Goal: Check status: Check status

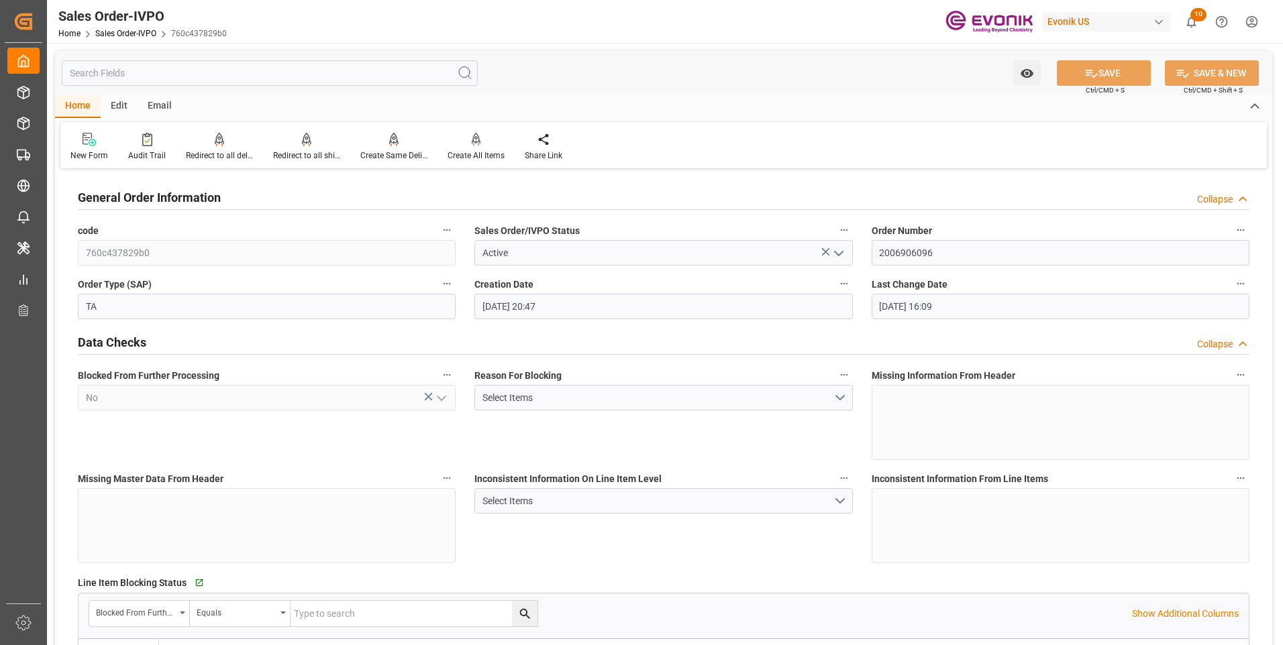
scroll to position [939, 0]
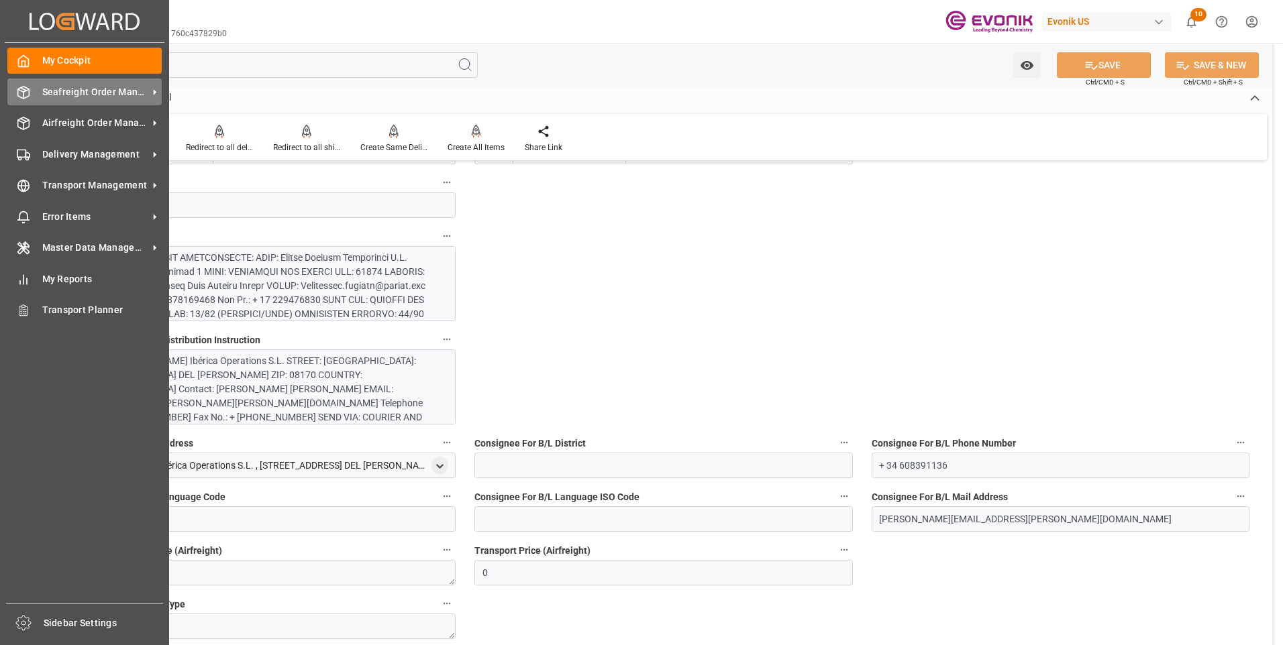
click at [56, 88] on span "Seafreight Order Management" at bounding box center [95, 92] width 106 height 14
click at [58, 101] on div "Seafreight Order Management Seafreight Order Management" at bounding box center [84, 92] width 154 height 26
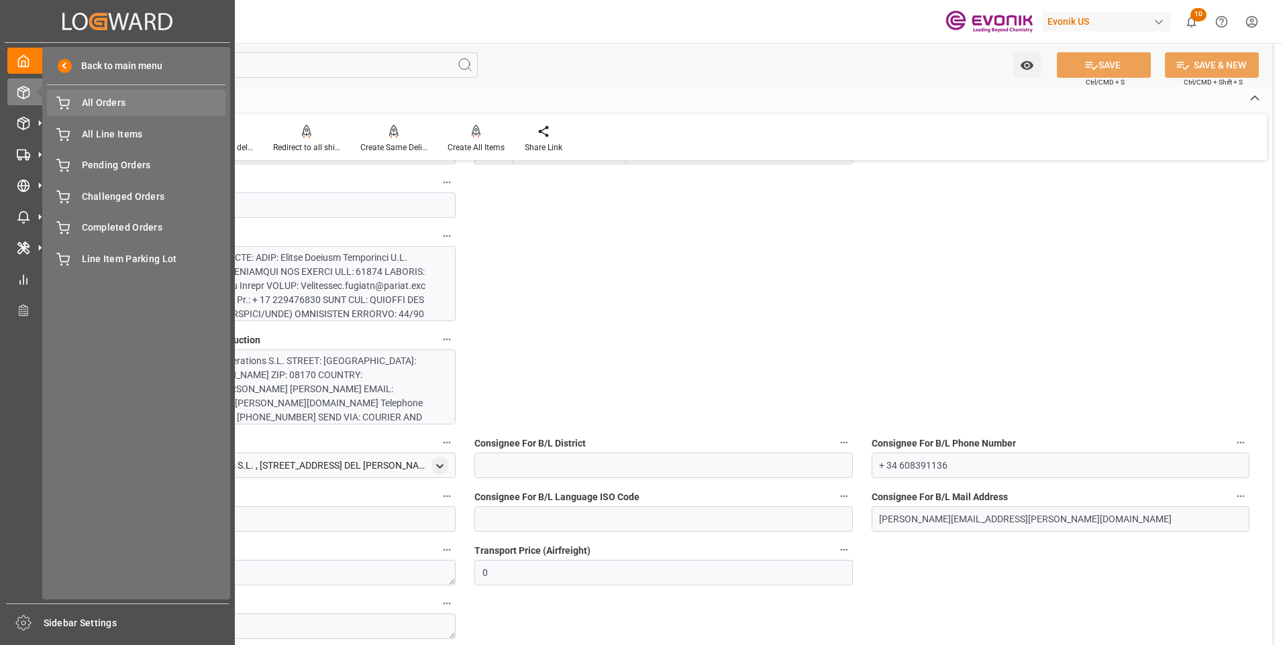
click at [133, 105] on span "All Orders" at bounding box center [154, 103] width 144 height 14
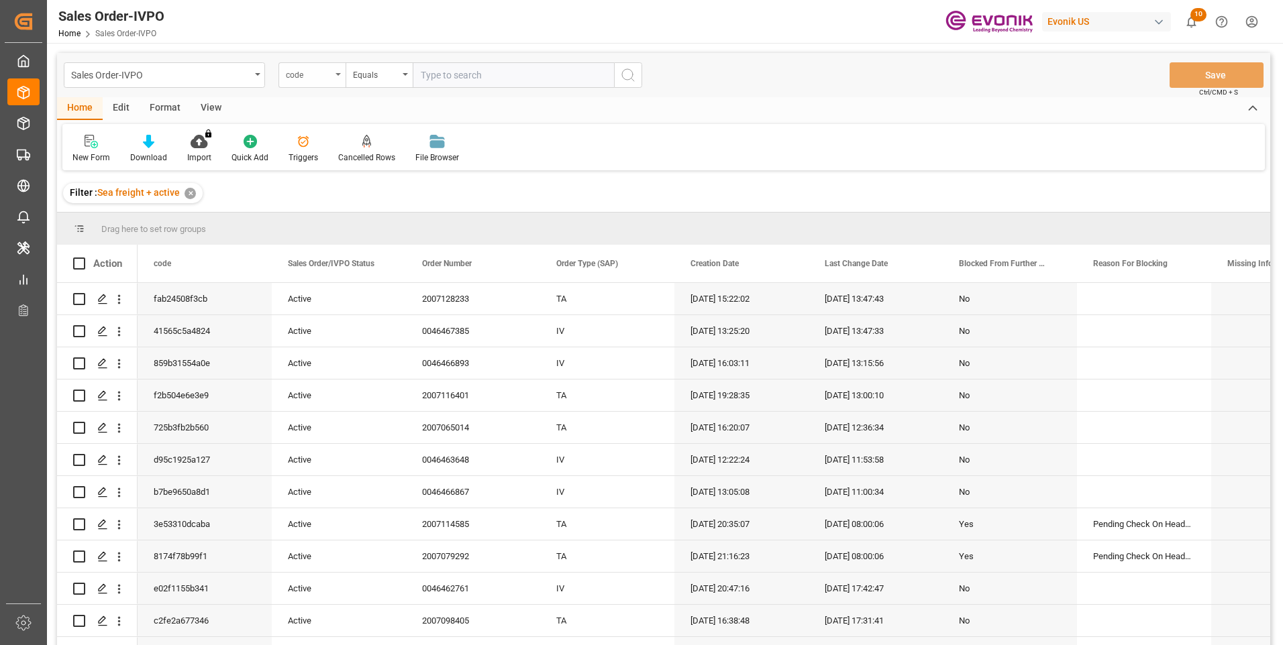
click at [318, 74] on div "code" at bounding box center [309, 73] width 46 height 15
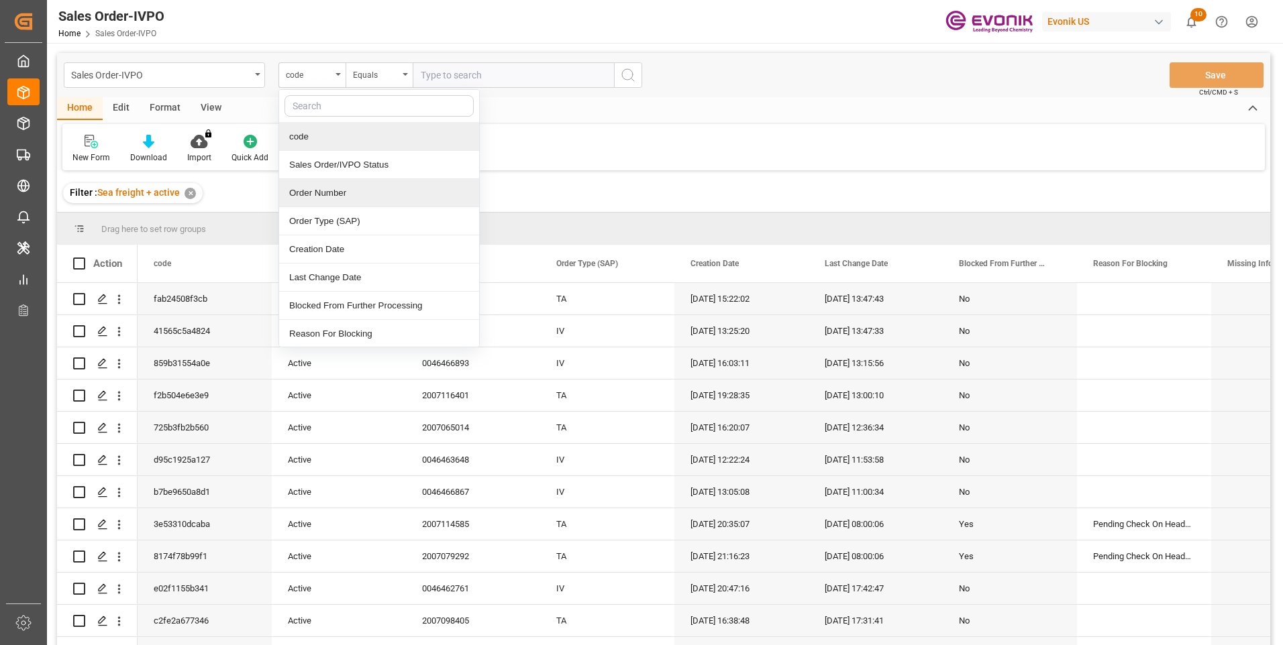
click at [335, 191] on div "Order Number" at bounding box center [379, 193] width 200 height 28
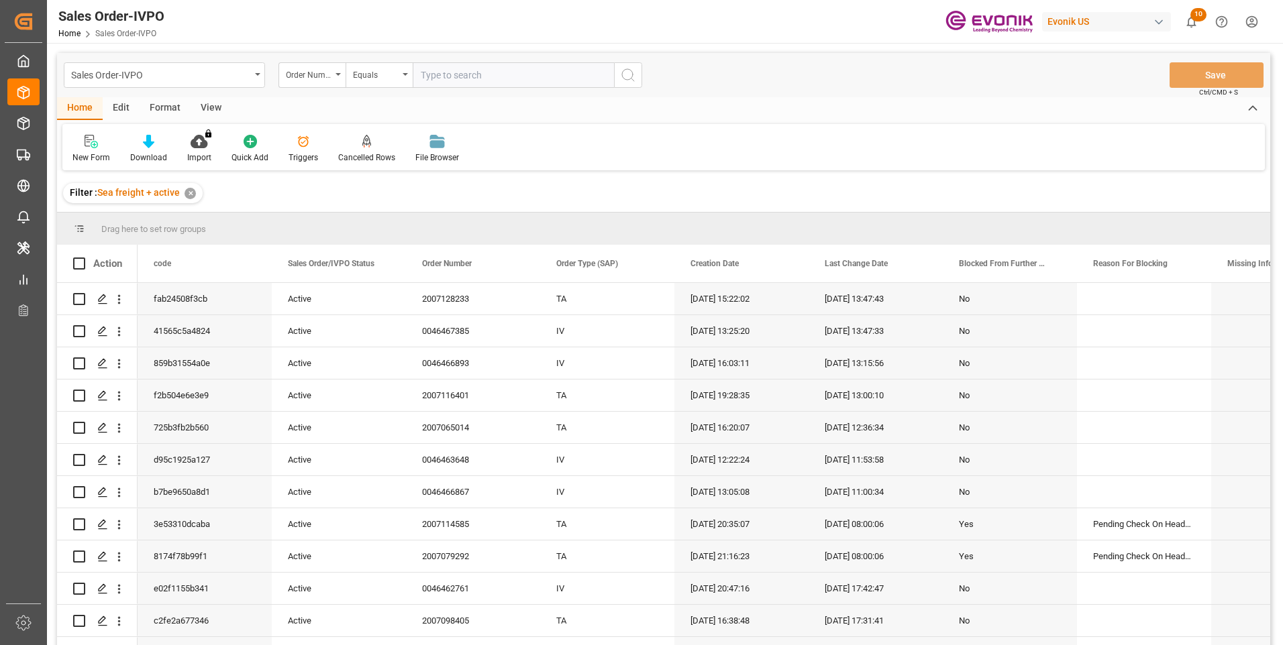
click at [449, 74] on input "text" at bounding box center [513, 74] width 201 height 25
paste input "46466243"
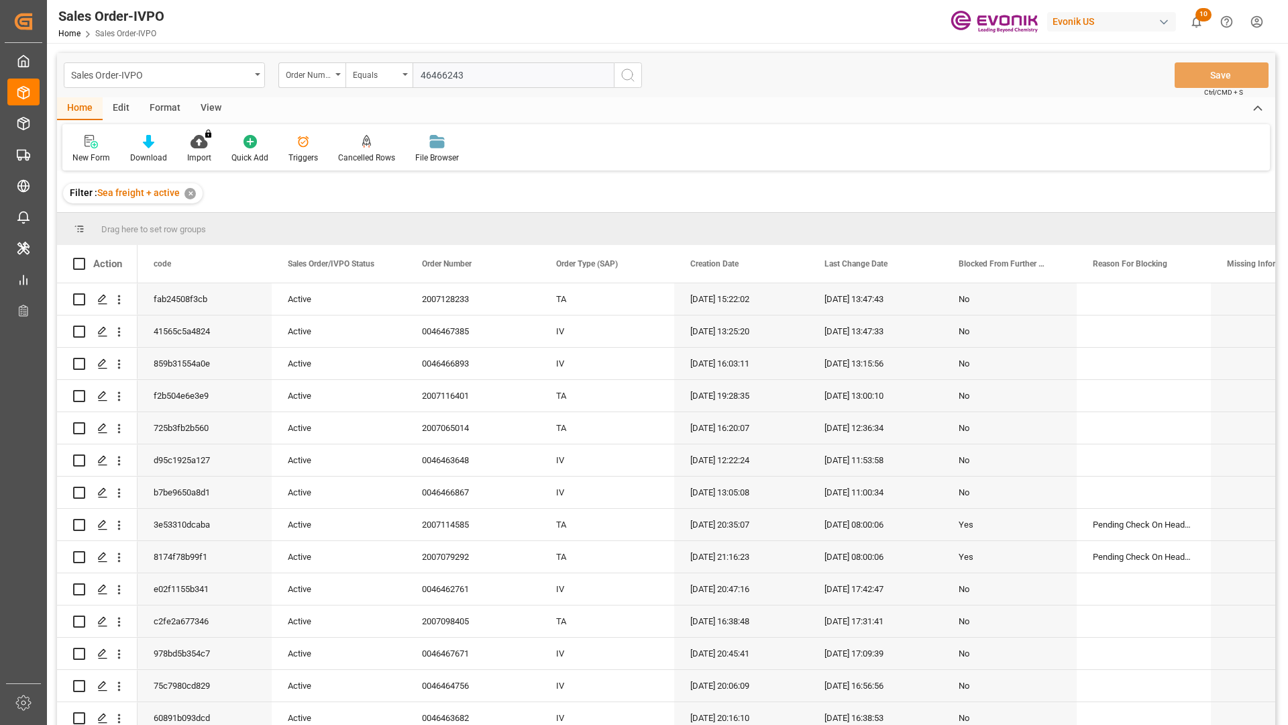
click at [797, 54] on div "Sales Order-IVPO Order Number Equals 46466243 Save Ctrl/CMD + S" at bounding box center [666, 75] width 1218 height 44
click at [758, 123] on div "Home Edit Format View New Form Download Import You don't have permission for th…" at bounding box center [666, 133] width 1218 height 73
click at [708, 12] on div "Sales Order-IVPO Home Sales Order-IVPO Evonik US 10 Notifications Only show unr…" at bounding box center [663, 21] width 1251 height 43
drag, startPoint x: 789, startPoint y: 18, endPoint x: 788, endPoint y: 41, distance: 22.8
click at [788, 41] on div "Sales Order-IVPO Home Sales Order-IVPO Evonik US 10 Notifications Only show unr…" at bounding box center [663, 21] width 1251 height 43
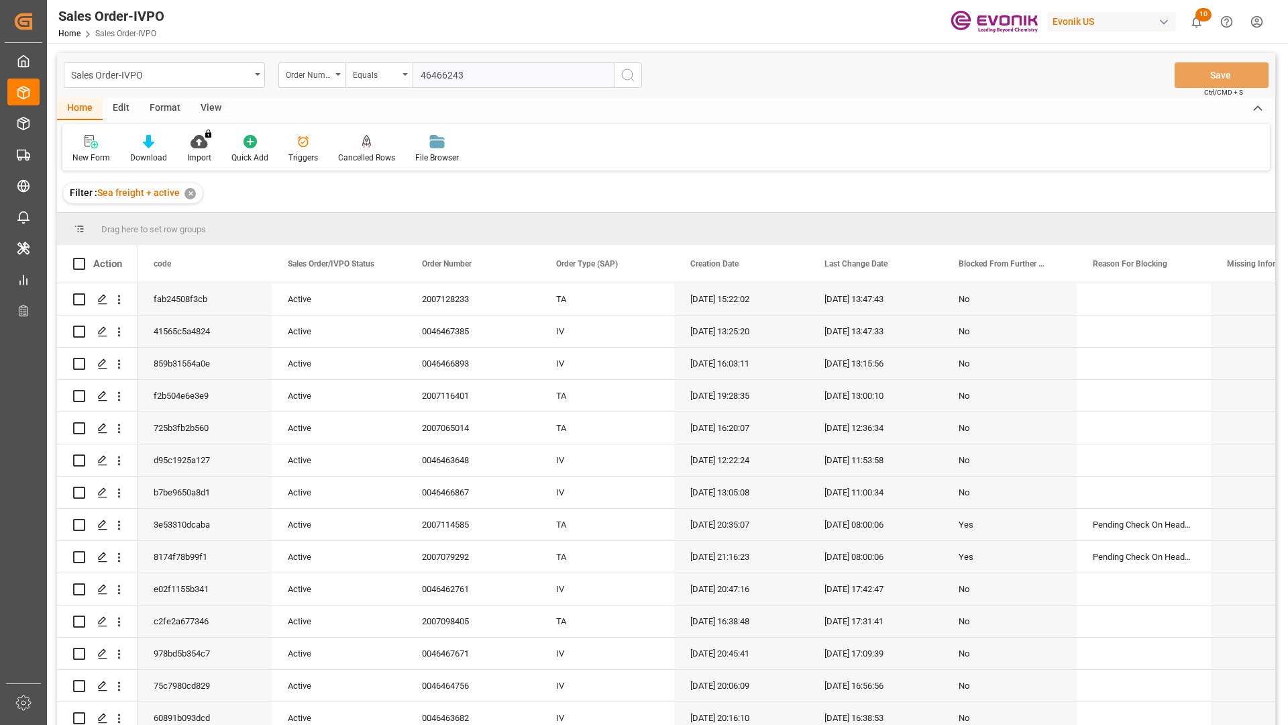
click at [768, 42] on div "Sales Order-IVPO Home Sales Order-IVPO Evonik US 10 Notifications Only show unr…" at bounding box center [663, 21] width 1251 height 43
click at [764, 73] on div "Sales Order-IVPO Order Number Equals 46466243 Save Ctrl/CMD + S" at bounding box center [666, 75] width 1218 height 44
click at [776, 100] on div "Home Edit Format View" at bounding box center [666, 108] width 1218 height 23
click at [804, 158] on div "New Form Download Import You don't have permission for this feature. Contact ad…" at bounding box center [666, 147] width 1208 height 46
click at [803, 158] on div "New Form Download Import You don't have permission for this feature. Contact ad…" at bounding box center [666, 147] width 1208 height 46
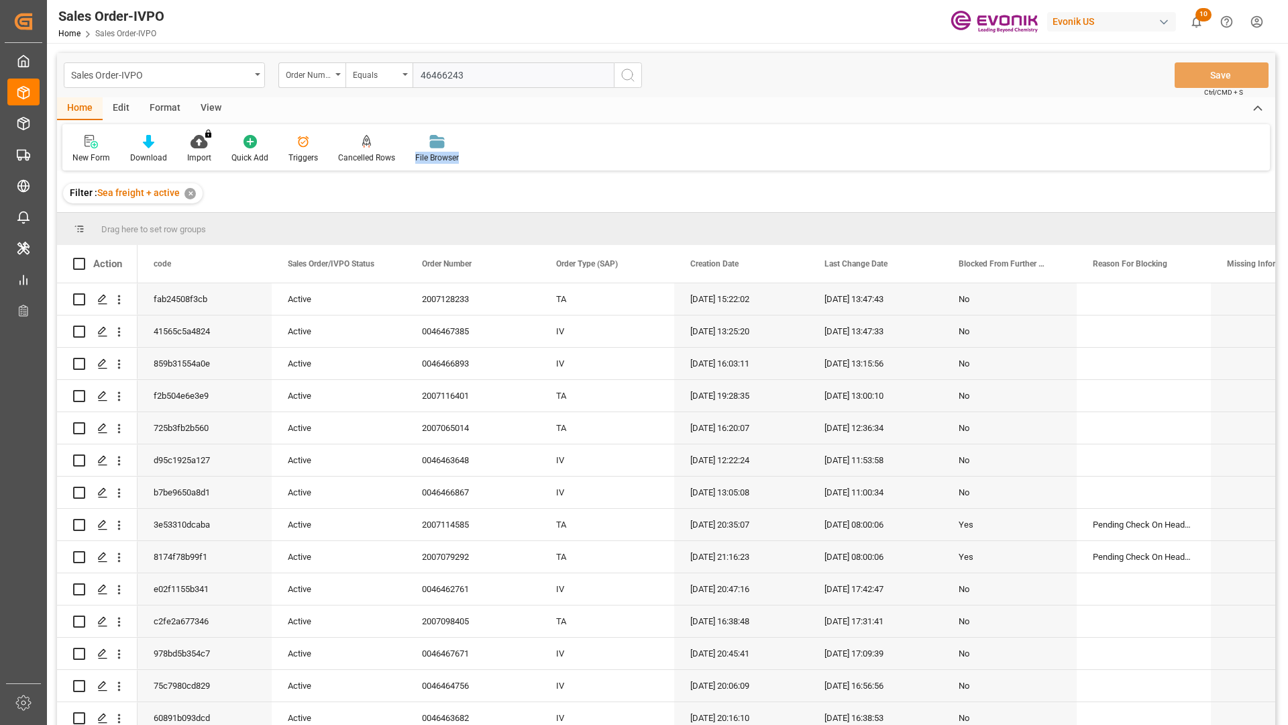
click at [803, 158] on div "New Form Download Import You don't have permission for this feature. Contact ad…" at bounding box center [666, 147] width 1208 height 46
click at [1215, 0] on div "Sales Order-IVPO Home Sales Order-IVPO Evonik US 10 Notifications Only show unr…" at bounding box center [663, 21] width 1251 height 43
click at [678, 49] on div "Sales Order-IVPO Order Number Equals 46466243 Save Ctrl/CMD + S Home Edit Forma…" at bounding box center [666, 483] width 1239 height 880
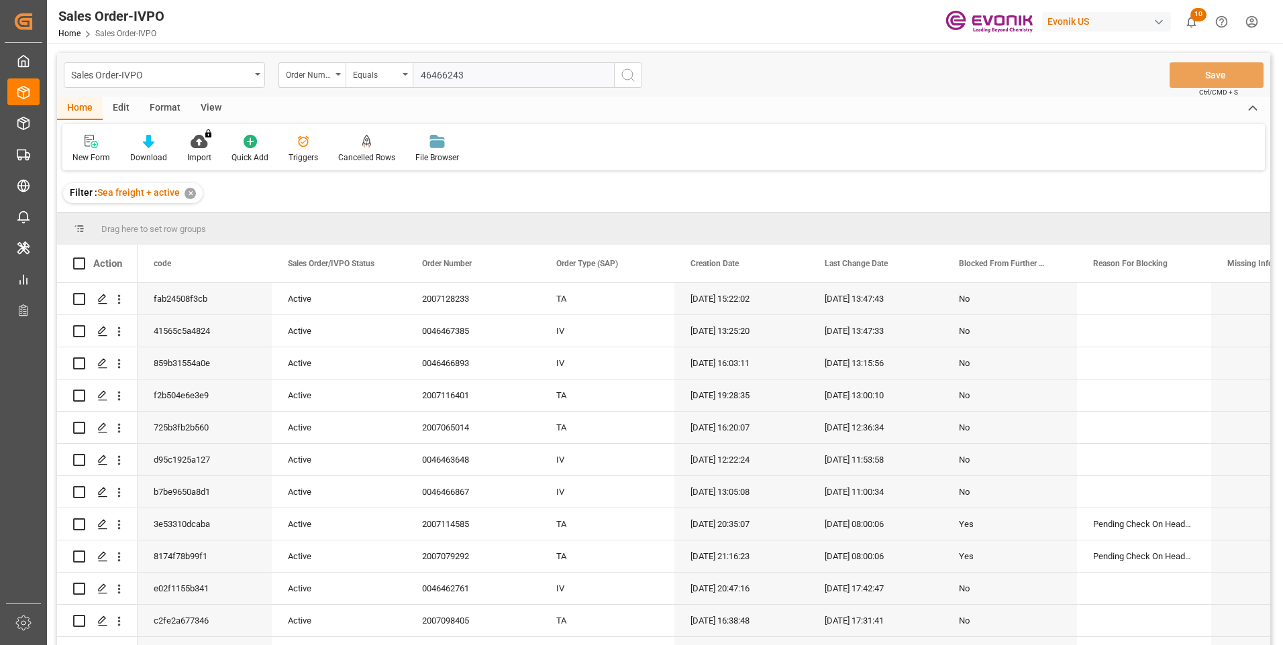
click at [420, 76] on input "46466243" at bounding box center [513, 74] width 201 height 25
type input "0046466243"
click at [623, 75] on icon "search button" at bounding box center [628, 75] width 16 height 16
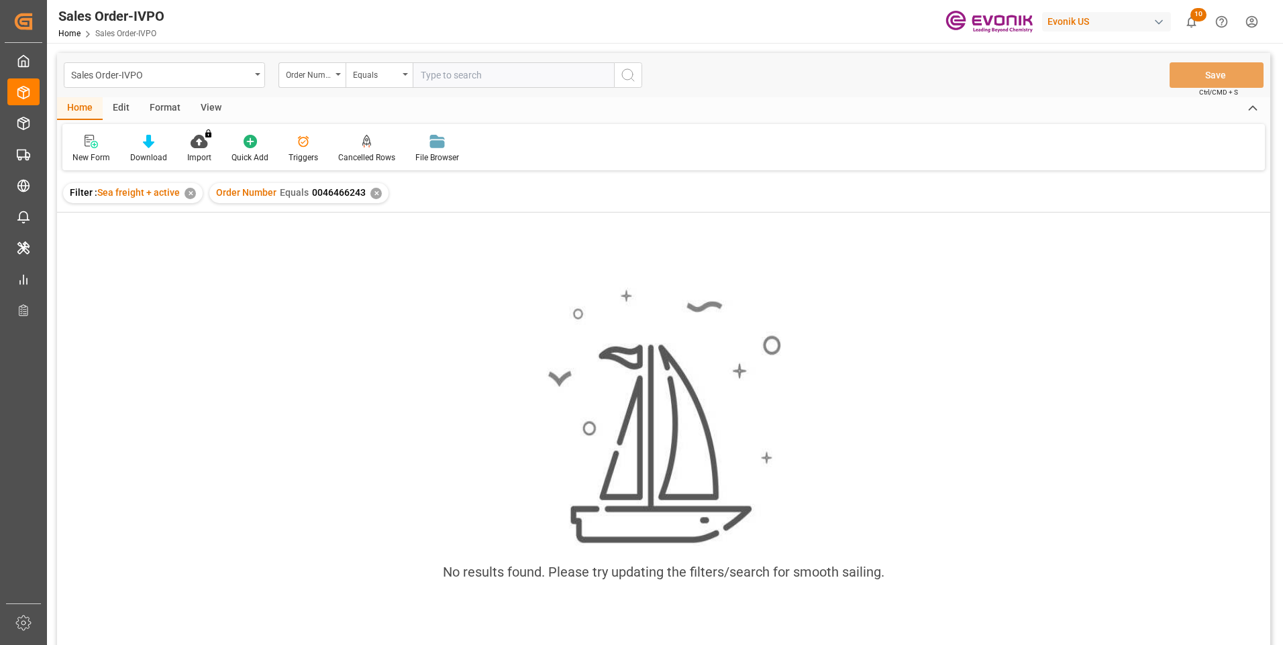
click at [466, 75] on input "text" at bounding box center [513, 74] width 201 height 25
paste input "46466243"
type input "0046466243"
click at [633, 71] on icon "search button" at bounding box center [628, 75] width 16 height 16
click at [374, 193] on div "✕" at bounding box center [375, 193] width 11 height 11
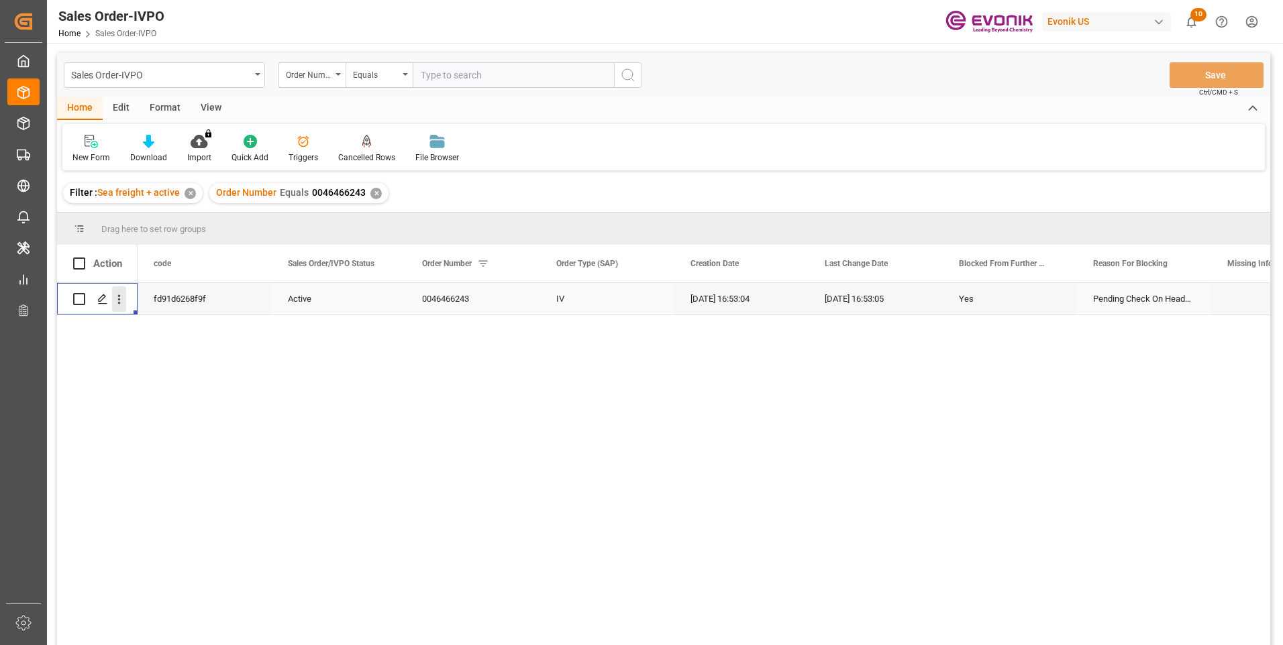
click at [118, 303] on icon "open menu" at bounding box center [119, 299] width 3 height 9
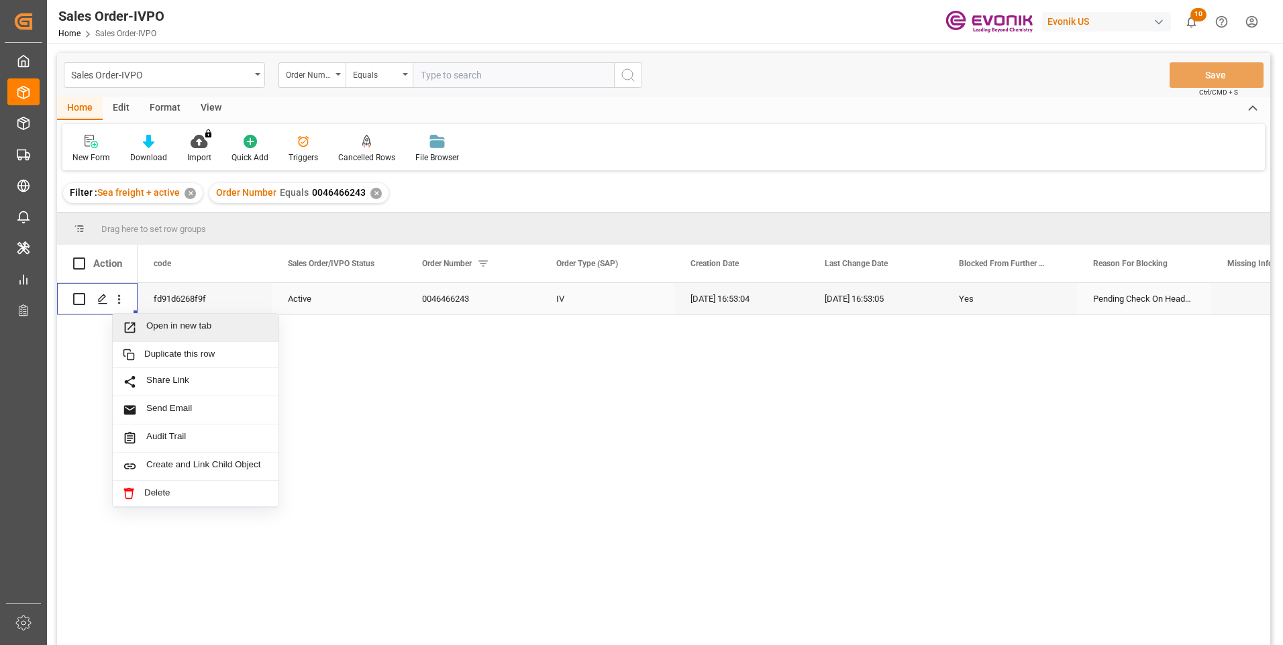
click at [155, 319] on div "Open in new tab" at bounding box center [196, 328] width 166 height 28
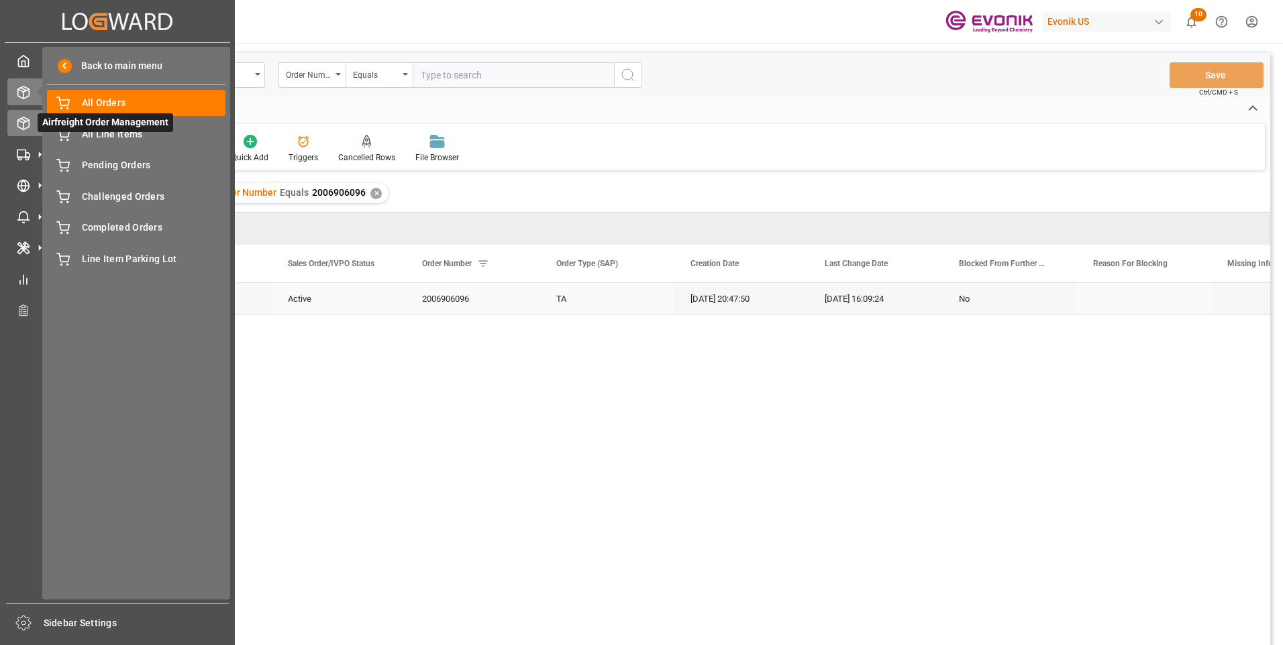
click at [19, 119] on icon at bounding box center [23, 123] width 13 height 13
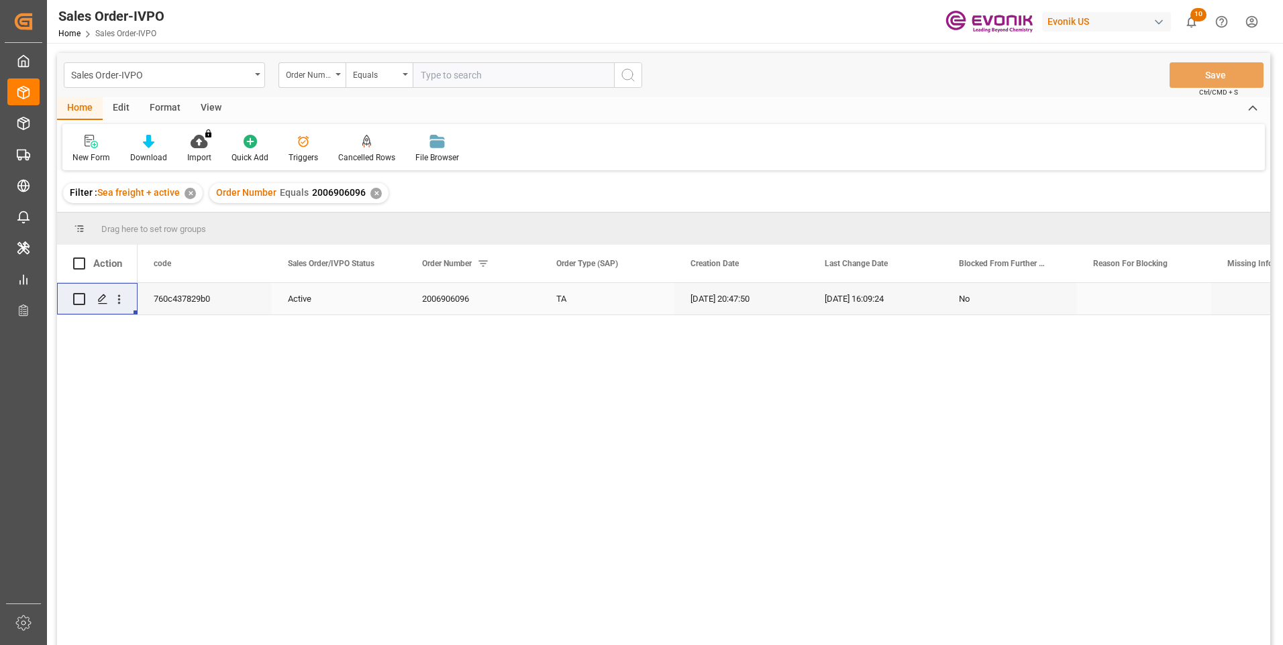
click at [505, 66] on input "text" at bounding box center [513, 74] width 201 height 25
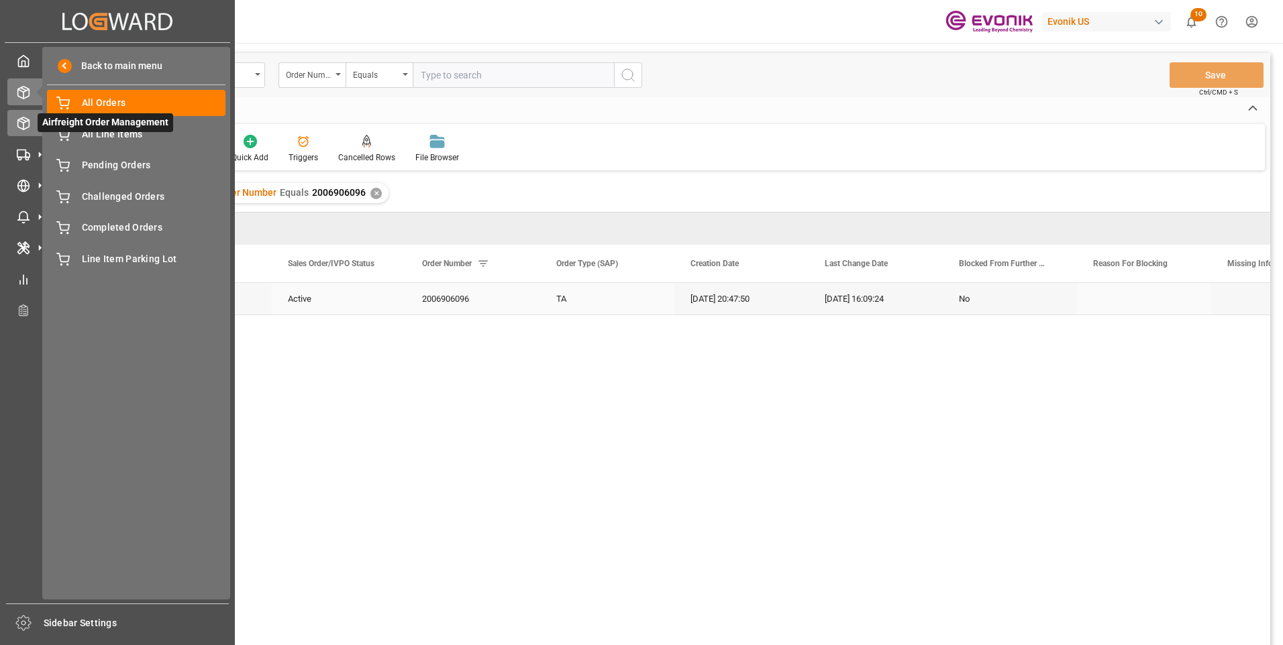
click at [21, 115] on div "Airfreight Order Management Airfreight Order Management" at bounding box center [117, 123] width 220 height 26
click at [23, 127] on line at bounding box center [23, 126] width 0 height 7
click at [108, 103] on span "All Orders" at bounding box center [154, 103] width 144 height 14
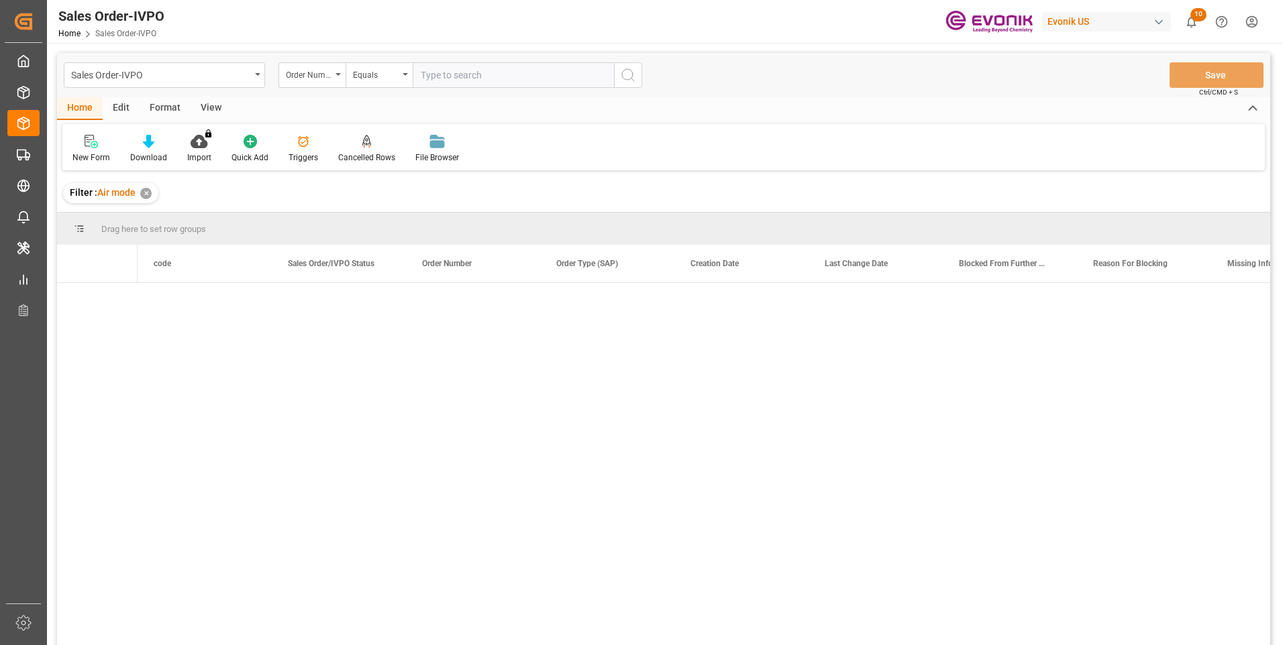
click at [443, 66] on input "text" at bounding box center [513, 74] width 201 height 25
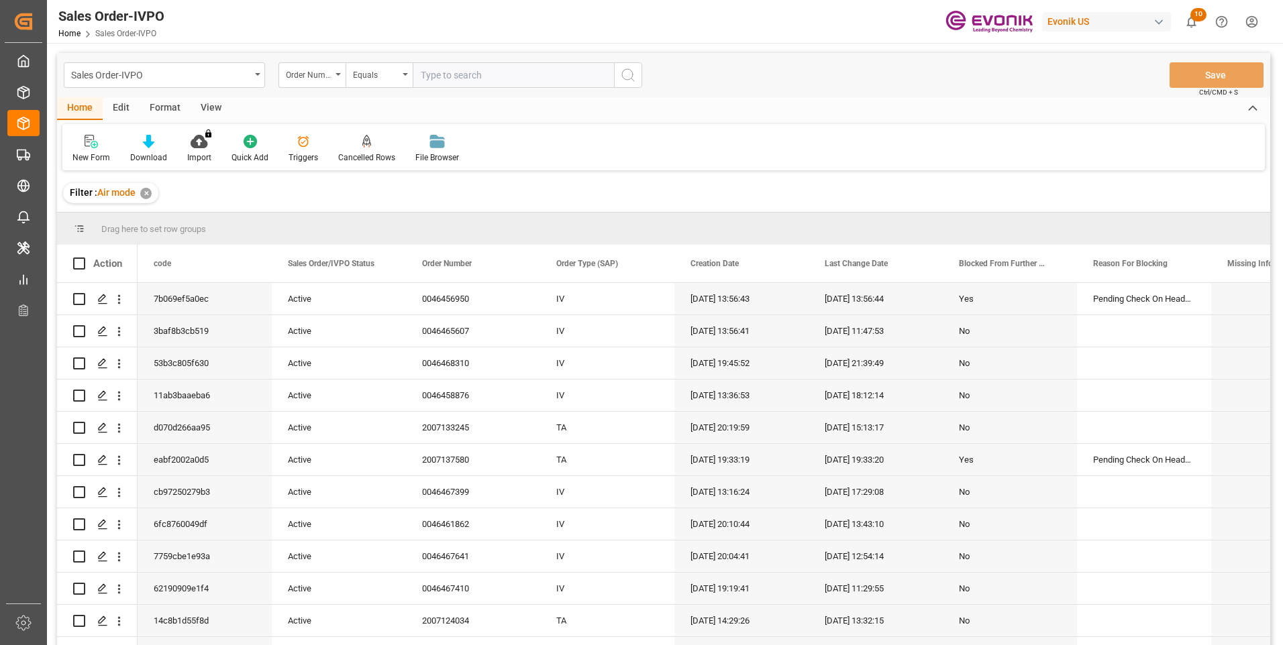
click at [452, 74] on input "text" at bounding box center [513, 74] width 201 height 25
paste input "46465607"
type input "0046465607"
click at [627, 68] on icon "search button" at bounding box center [628, 75] width 16 height 16
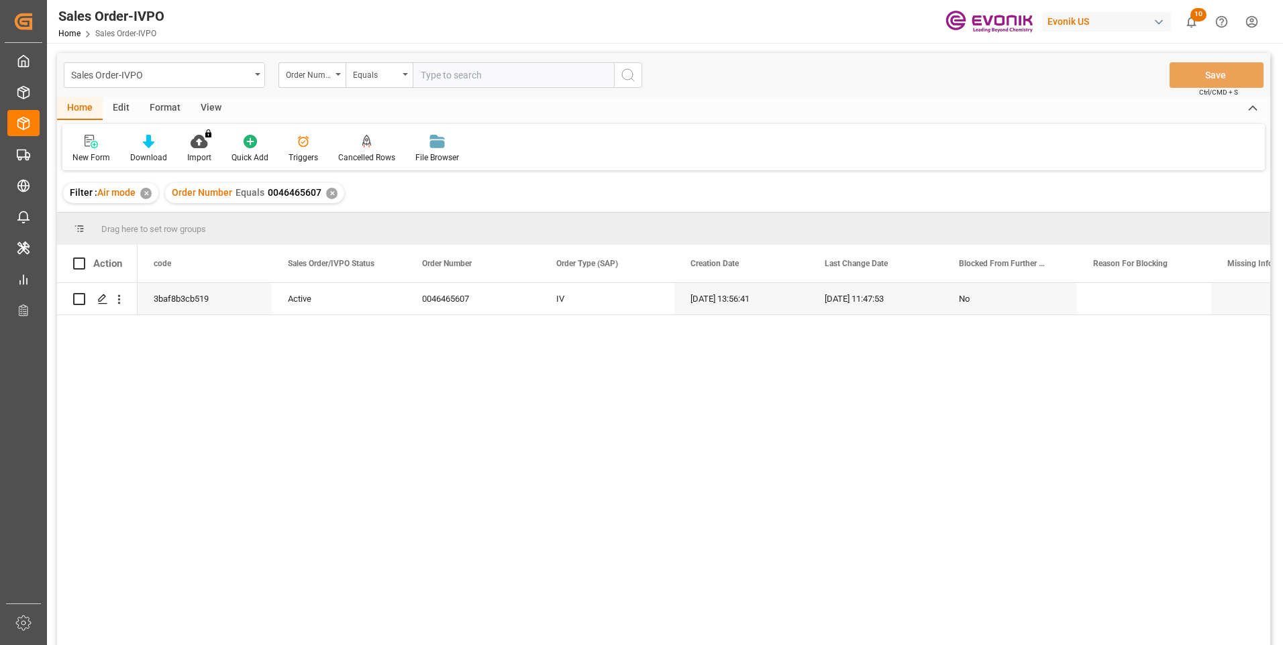
click at [267, 436] on div "3baf8b3cb519 Active 0046465607 IV 08-15-2025 13:56:41 08-18-2025 11:47:53 No" at bounding box center [704, 468] width 1133 height 371
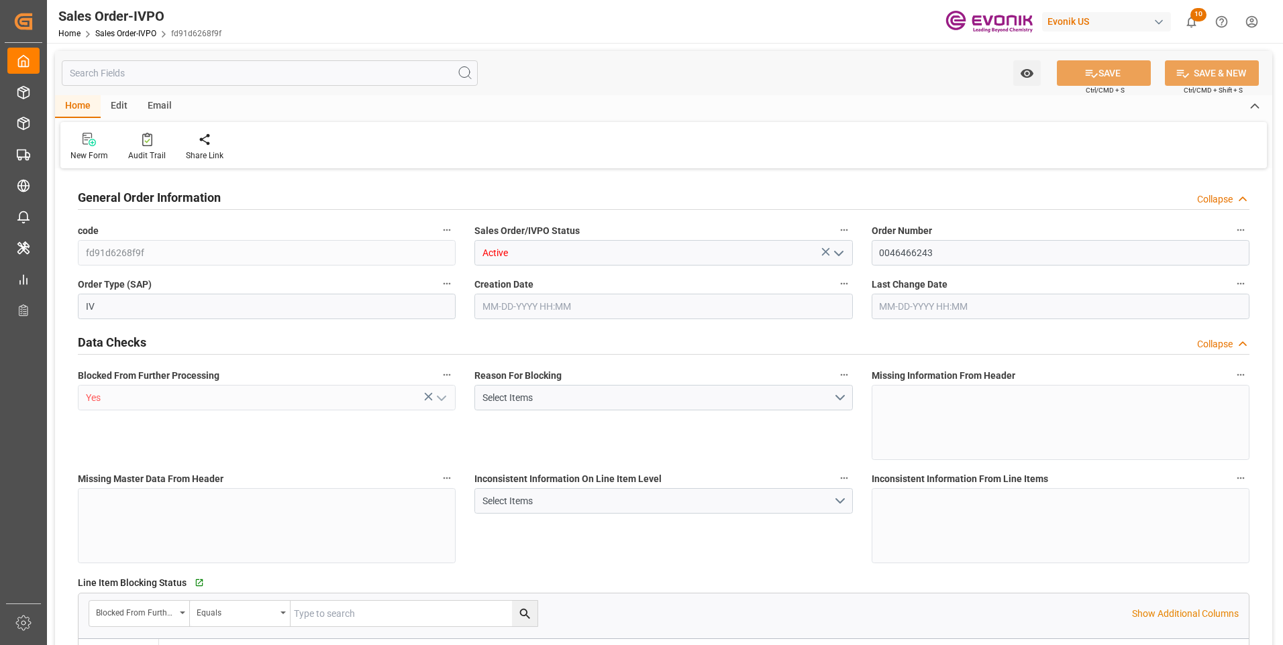
type input "KRPUS"
type input "0"
type input "1"
type input "458.18"
type input "[DATE] 16:53"
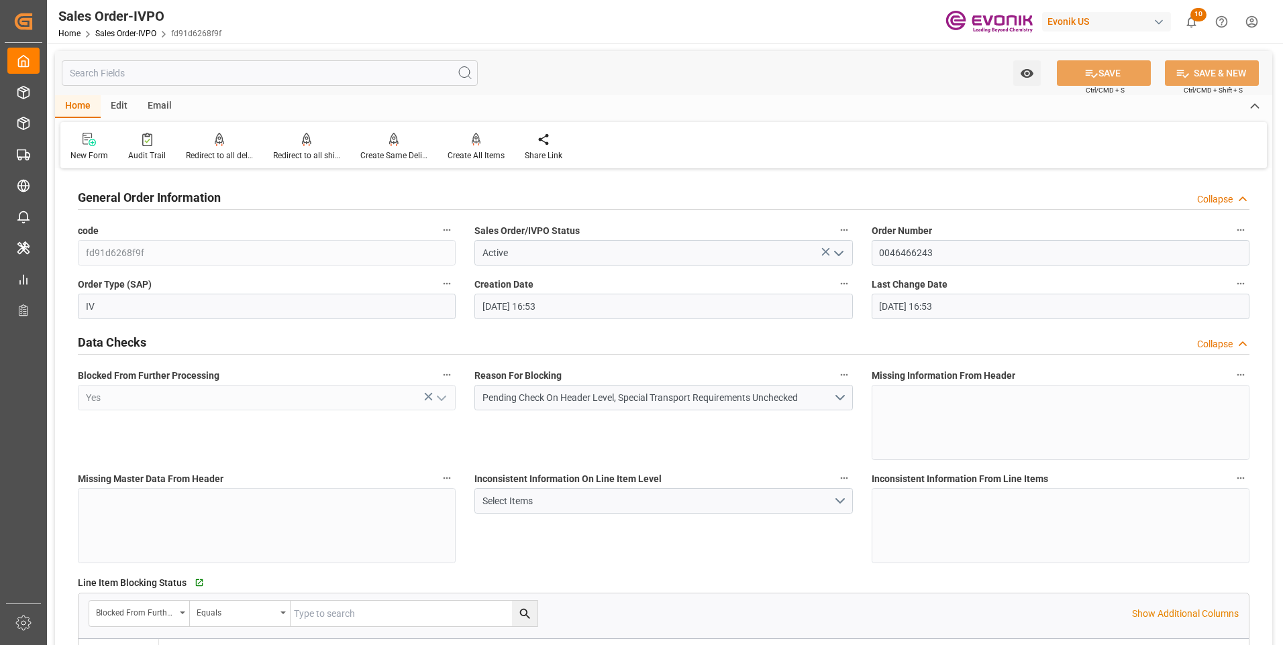
type input "[DATE] 16:53"
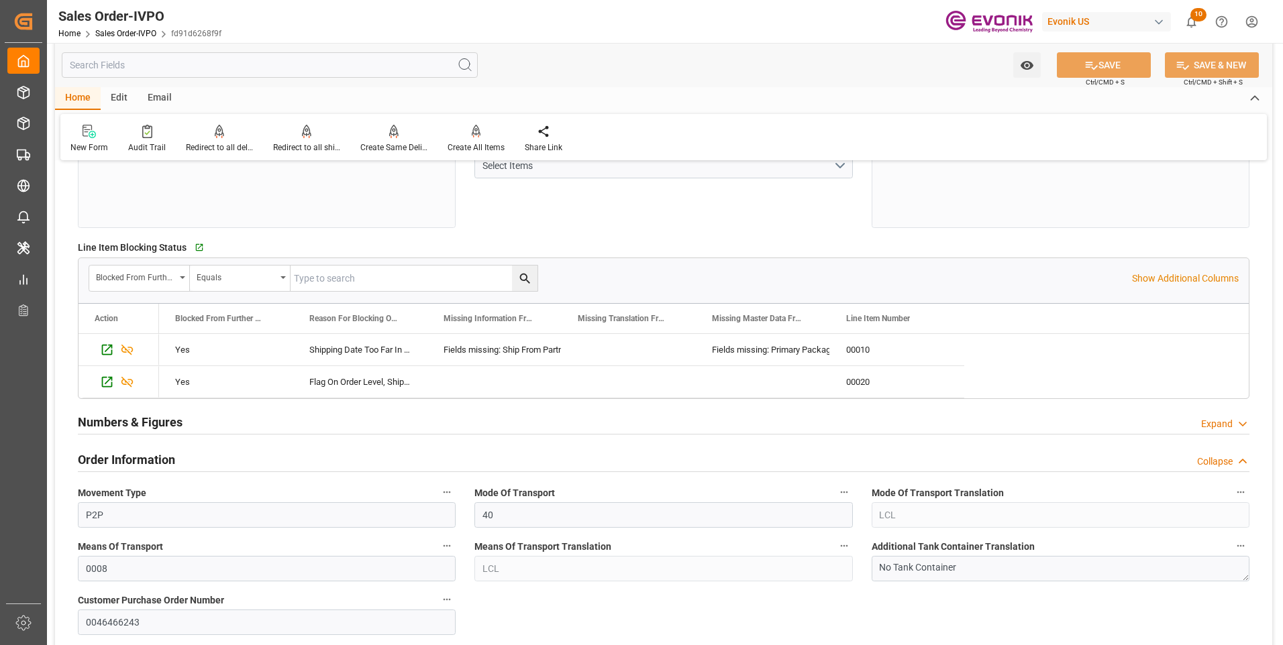
scroll to position [403, 0]
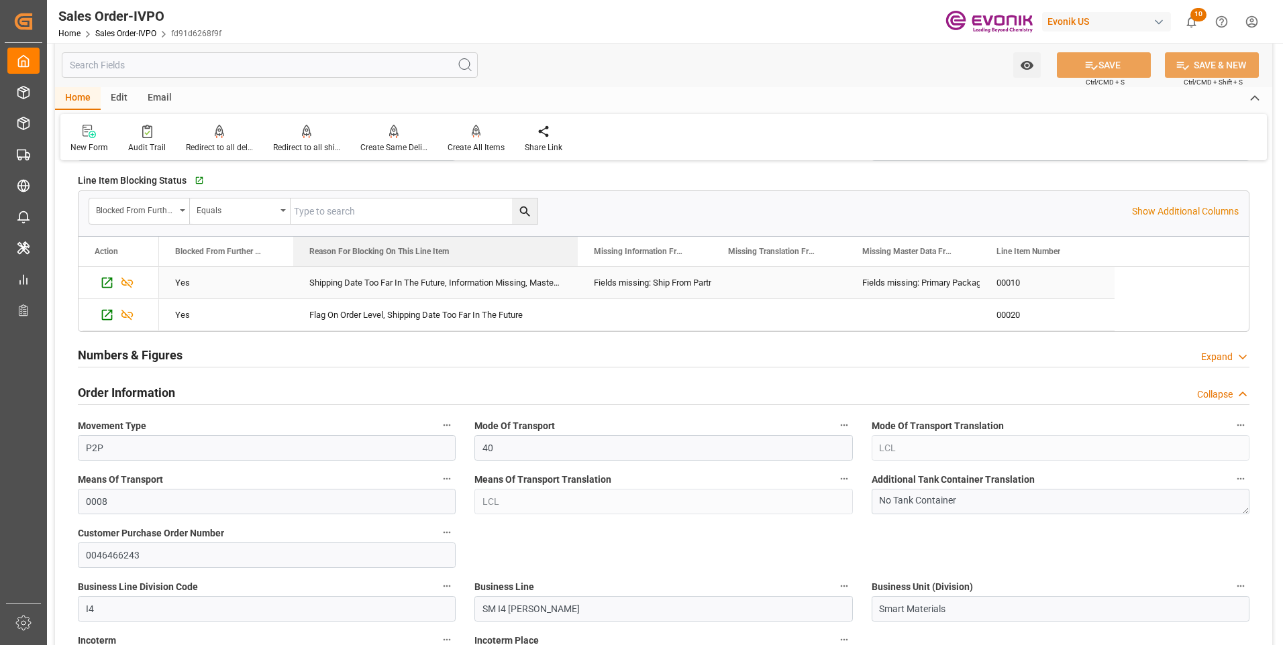
drag, startPoint x: 426, startPoint y: 252, endPoint x: 484, endPoint y: 287, distance: 68.0
click at [564, 278] on div "Action Blocked From Further Processing Reason For Blocking On This Line Item" at bounding box center [664, 284] width 1170 height 95
